Goal: Task Accomplishment & Management: Manage account settings

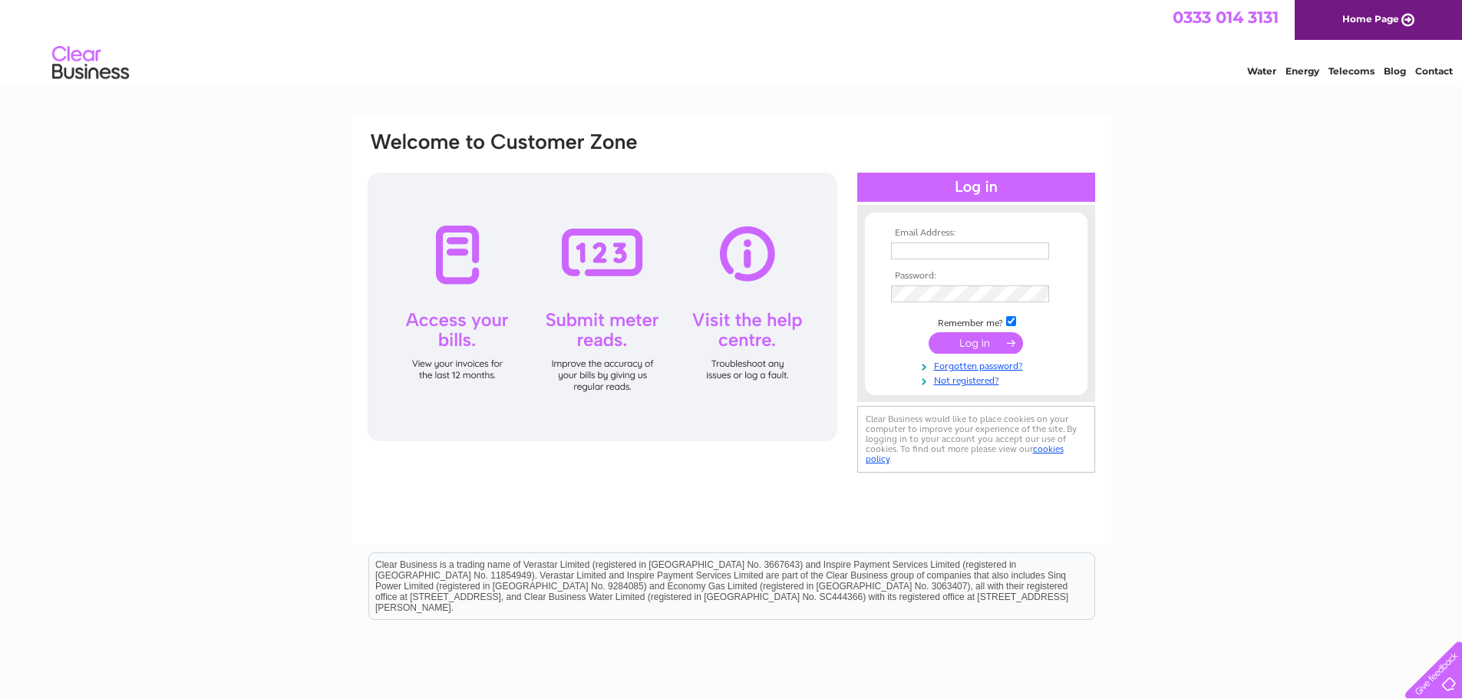
type input "mathew.gillies@cowanandpartners.co.uk"
click at [995, 343] on input "submit" at bounding box center [976, 342] width 94 height 21
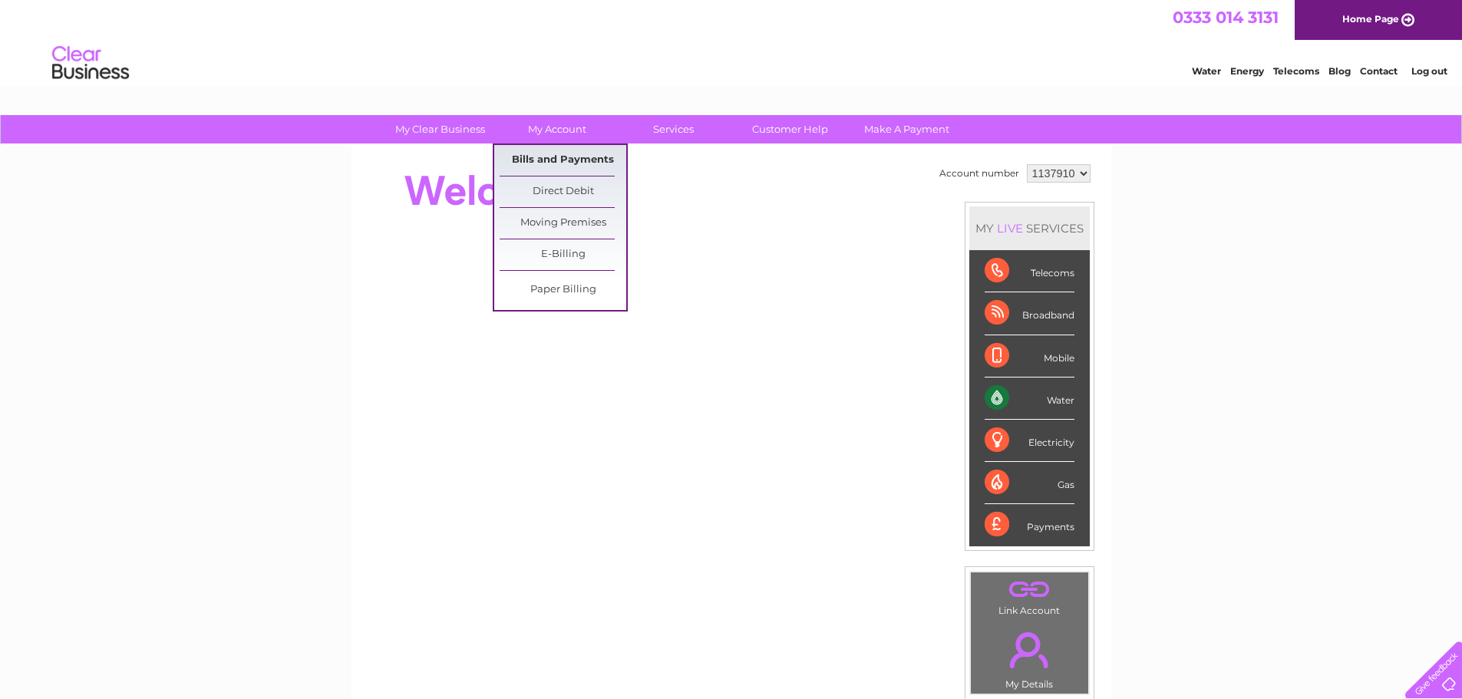
click at [546, 156] on link "Bills and Payments" at bounding box center [563, 160] width 127 height 31
click at [546, 158] on link "Bills and Payments" at bounding box center [563, 160] width 127 height 31
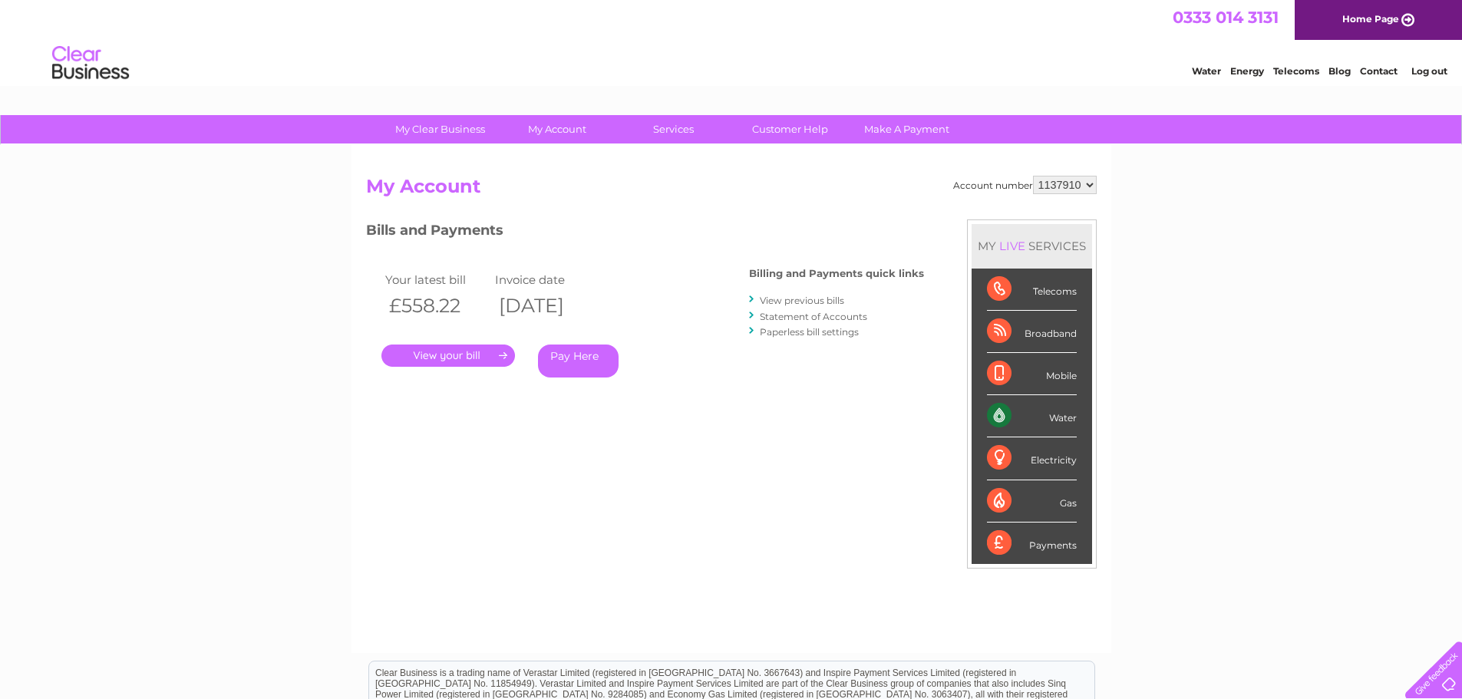
click at [446, 364] on link "." at bounding box center [448, 356] width 134 height 22
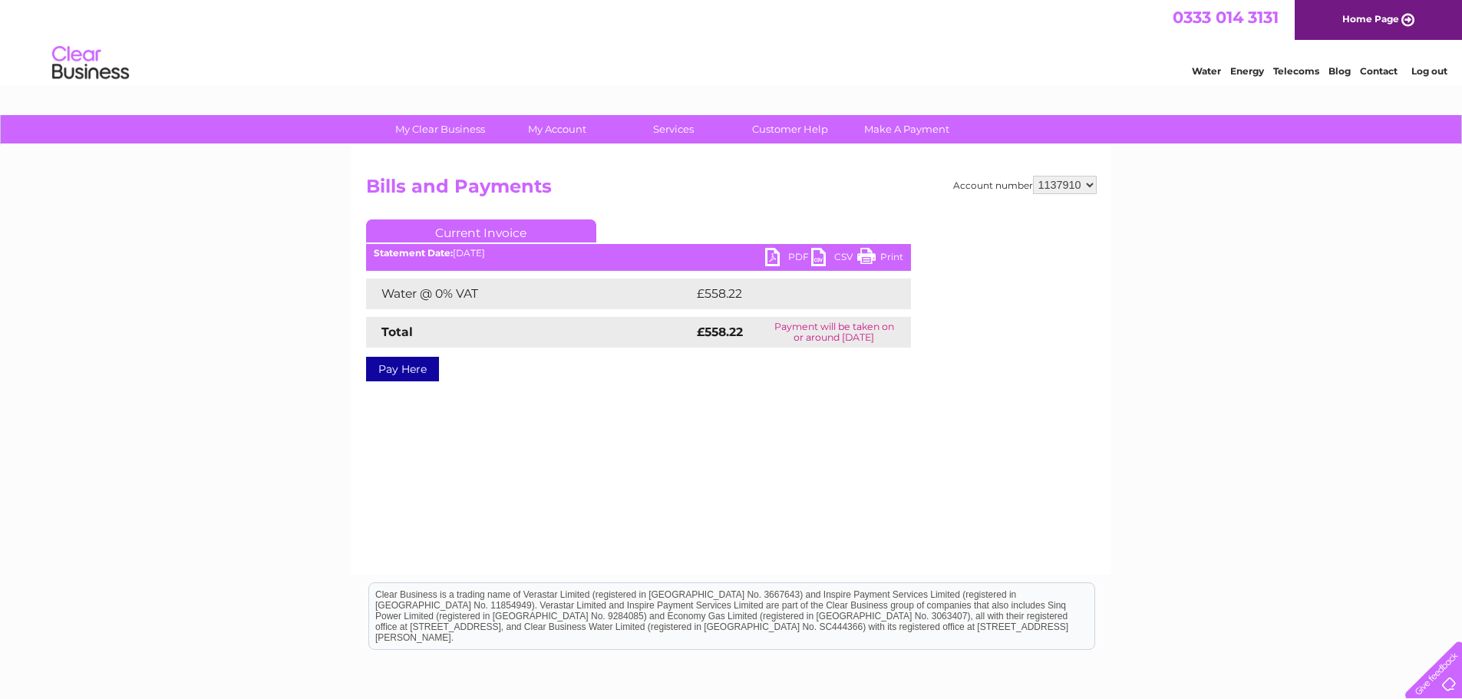
click at [778, 255] on link "PDF" at bounding box center [788, 259] width 46 height 22
click at [784, 263] on link "PDF" at bounding box center [788, 259] width 46 height 22
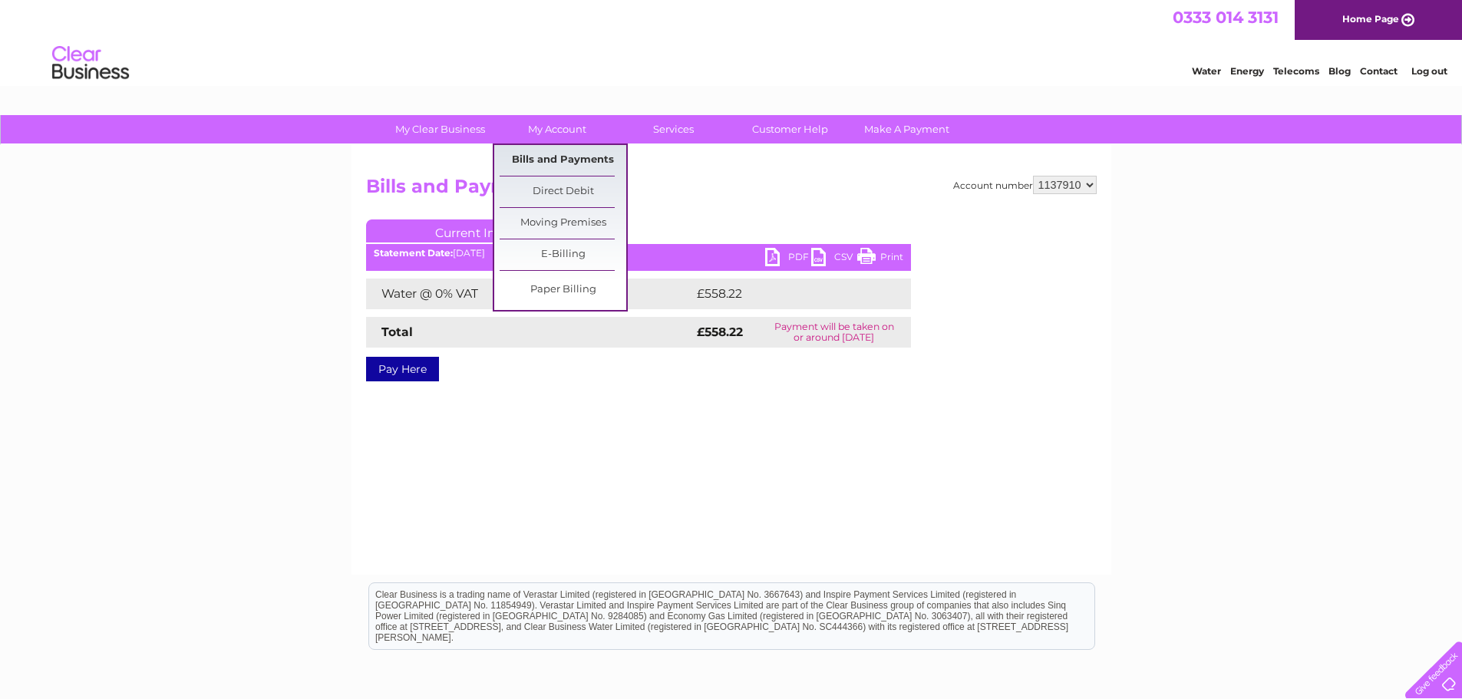
click at [536, 167] on link "Bills and Payments" at bounding box center [563, 160] width 127 height 31
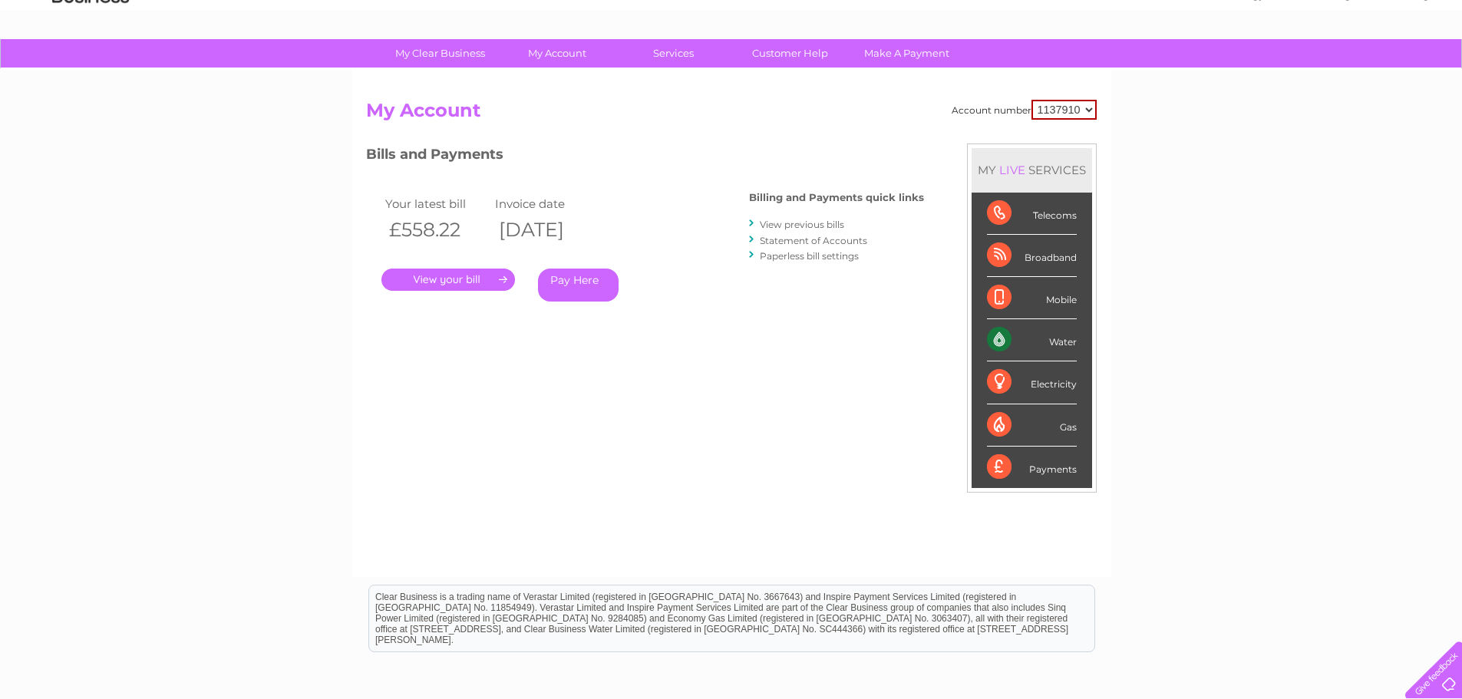
scroll to position [74, 0]
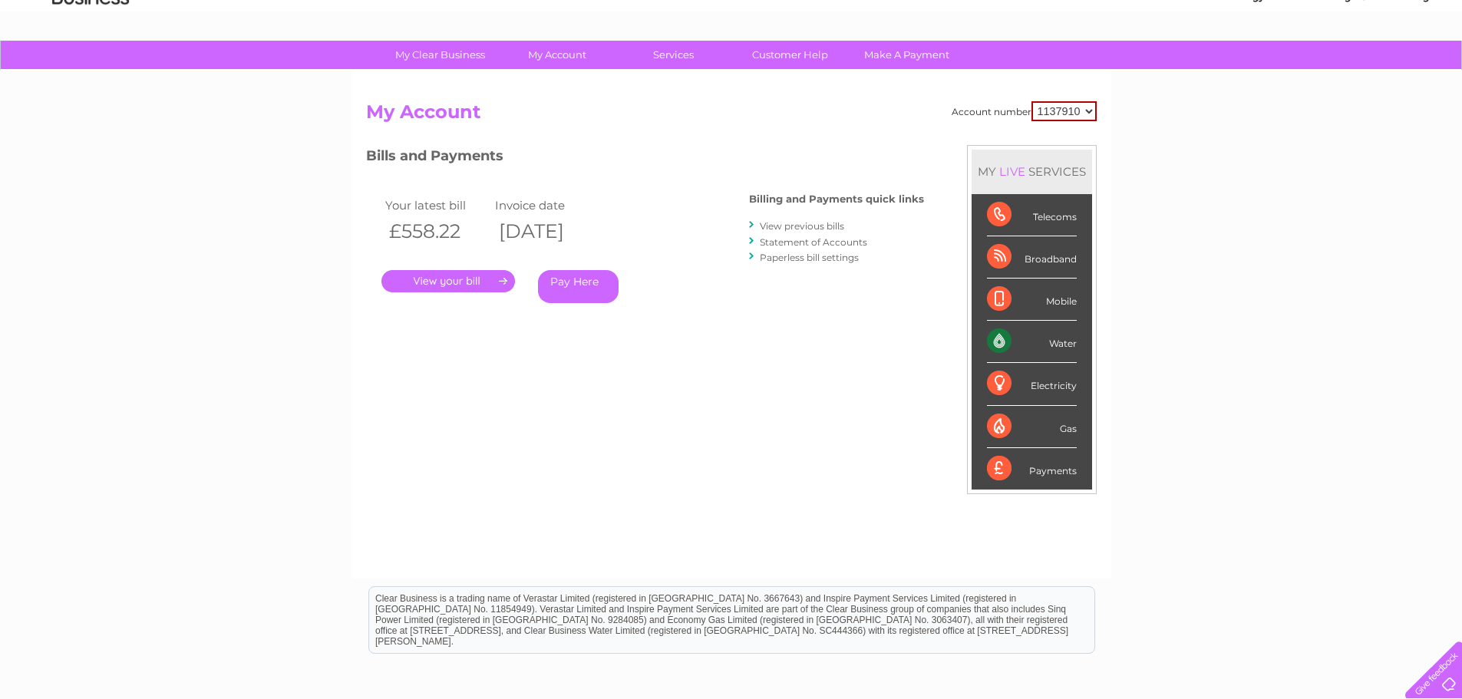
click at [778, 223] on link "View previous bills" at bounding box center [802, 226] width 84 height 12
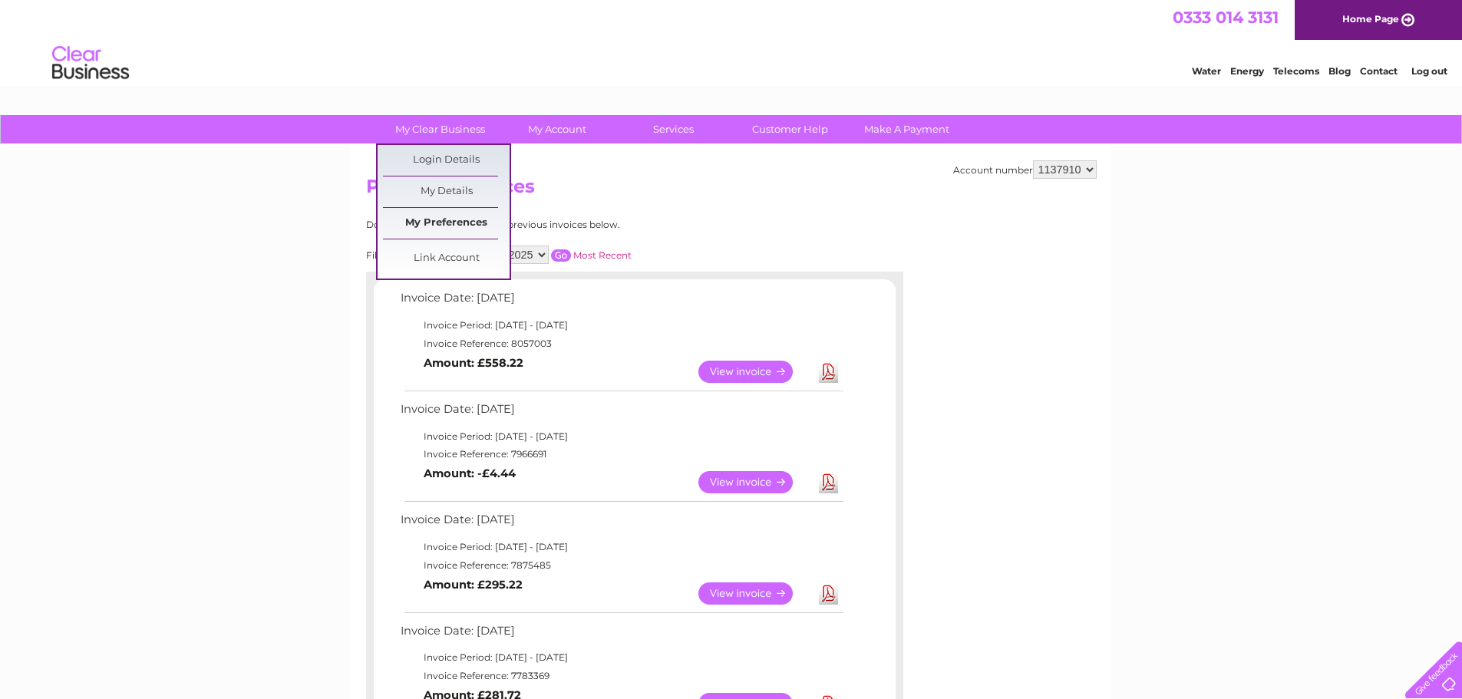
click at [431, 226] on link "My Preferences" at bounding box center [446, 223] width 127 height 31
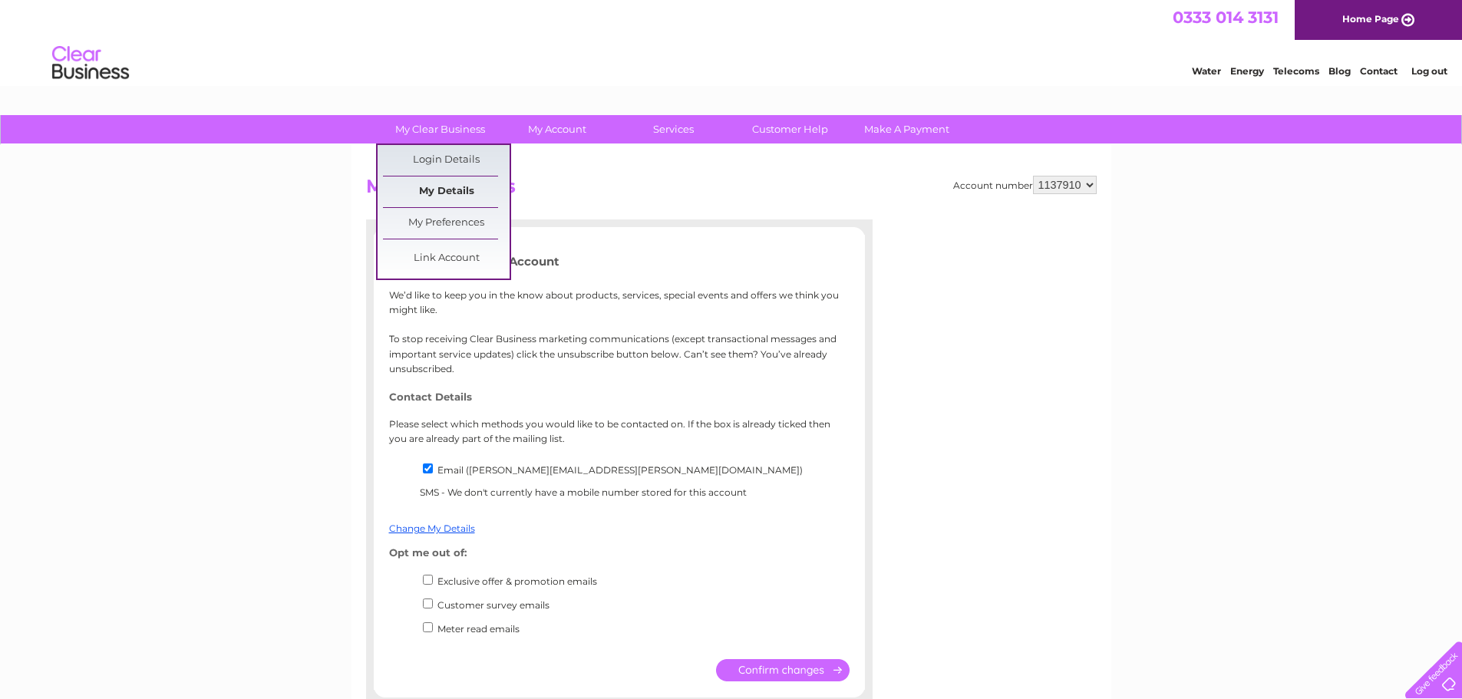
click at [434, 184] on link "My Details" at bounding box center [446, 192] width 127 height 31
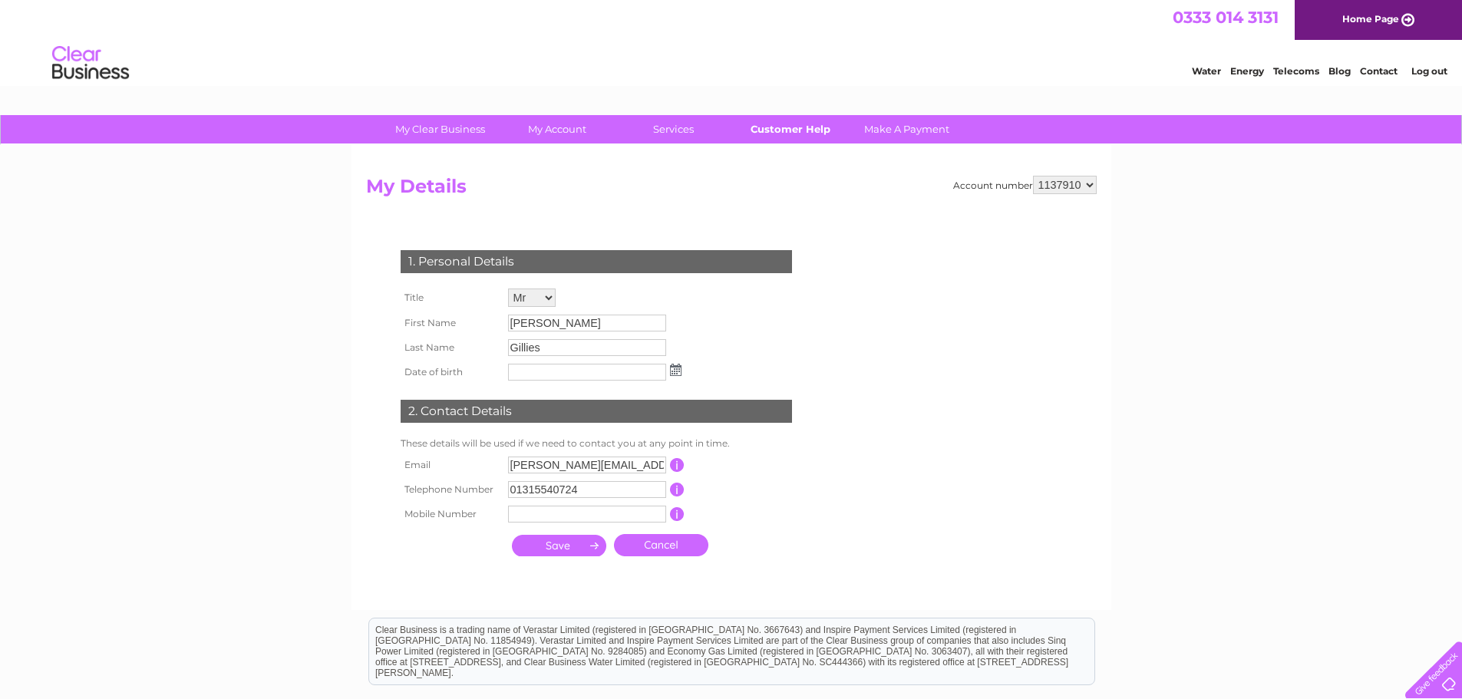
click at [793, 127] on link "Customer Help" at bounding box center [790, 129] width 127 height 28
